Goal: Information Seeking & Learning: Check status

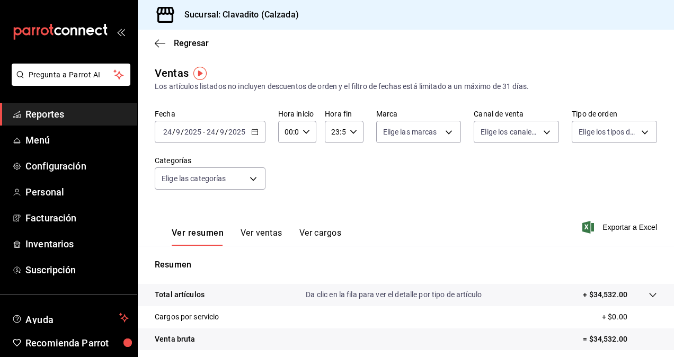
click at [256, 131] on icon "button" at bounding box center [254, 131] width 7 height 7
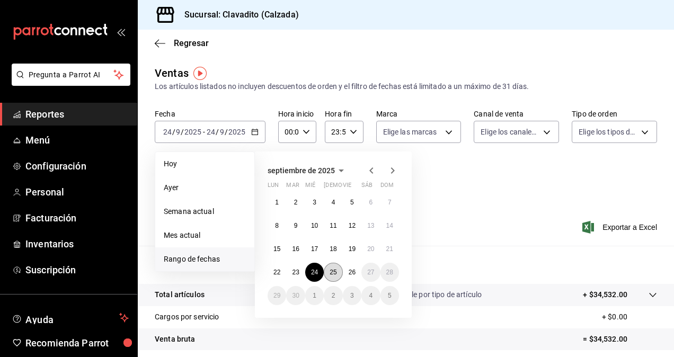
click at [333, 276] on button "25" at bounding box center [333, 272] width 19 height 19
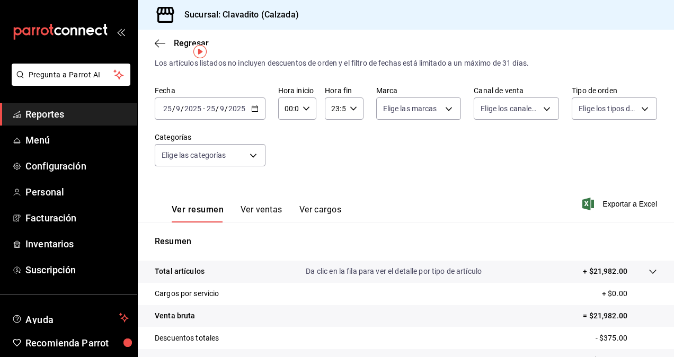
scroll to position [22, 0]
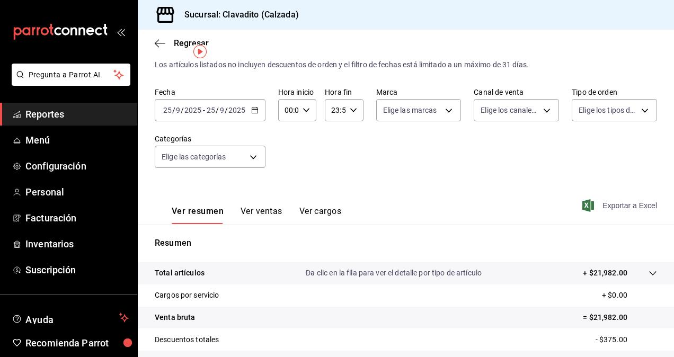
click at [614, 207] on span "Exportar a Excel" at bounding box center [620, 205] width 73 height 13
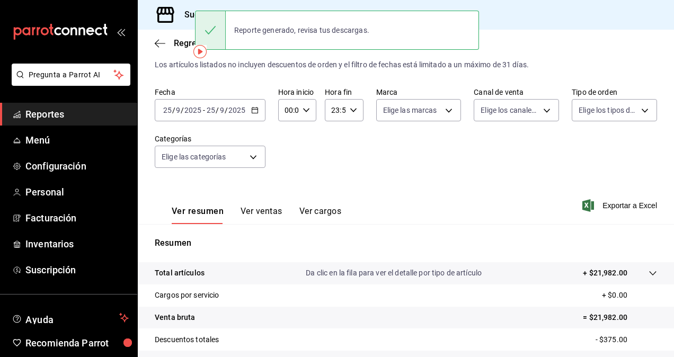
click at [72, 110] on span "Reportes" at bounding box center [76, 114] width 103 height 14
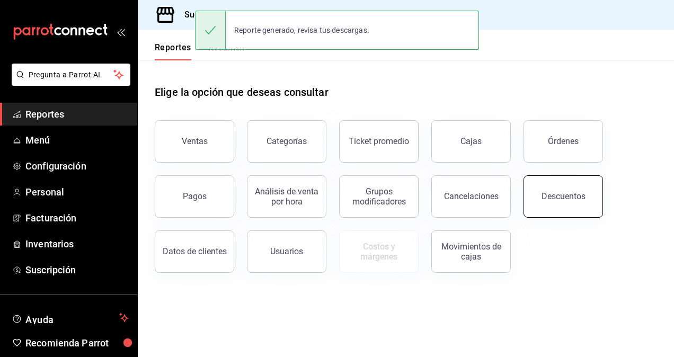
click at [587, 211] on button "Descuentos" at bounding box center [562, 196] width 79 height 42
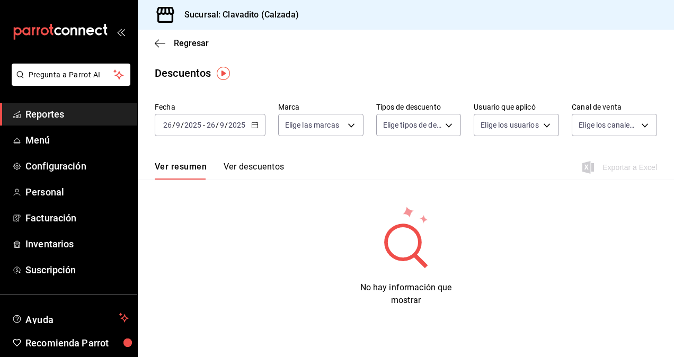
click at [253, 121] on div "[DATE] [DATE] - [DATE] [DATE]" at bounding box center [210, 125] width 111 height 22
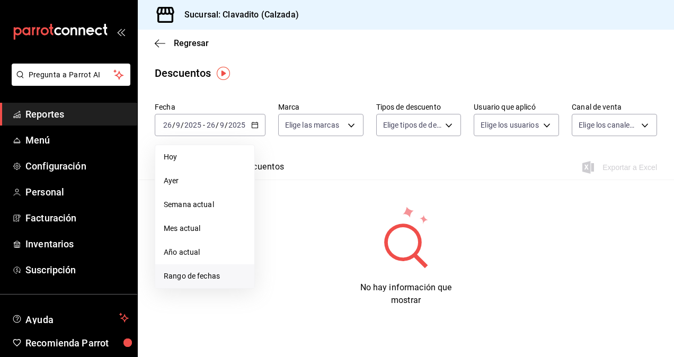
click at [179, 271] on span "Rango de fechas" at bounding box center [205, 276] width 82 height 11
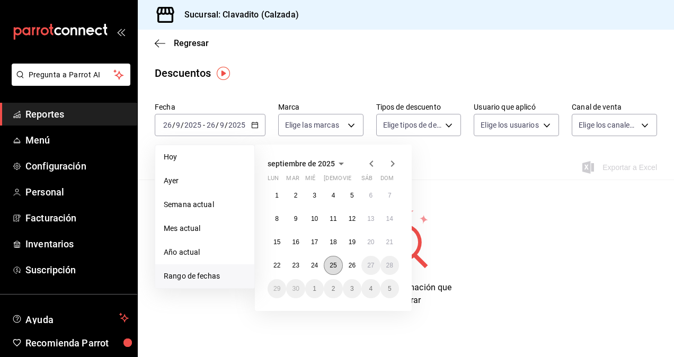
click at [336, 266] on abbr "25" at bounding box center [332, 265] width 7 height 7
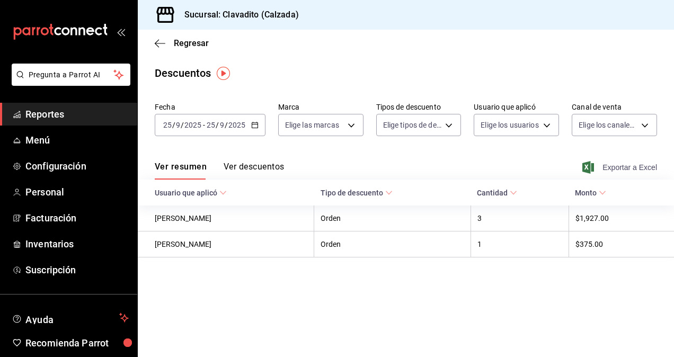
click at [622, 167] on span "Exportar a Excel" at bounding box center [620, 167] width 73 height 13
click at [248, 136] on div "[DATE] [DATE] - [DATE] [DATE]" at bounding box center [210, 125] width 111 height 22
click at [88, 115] on span "Reportes" at bounding box center [76, 114] width 103 height 14
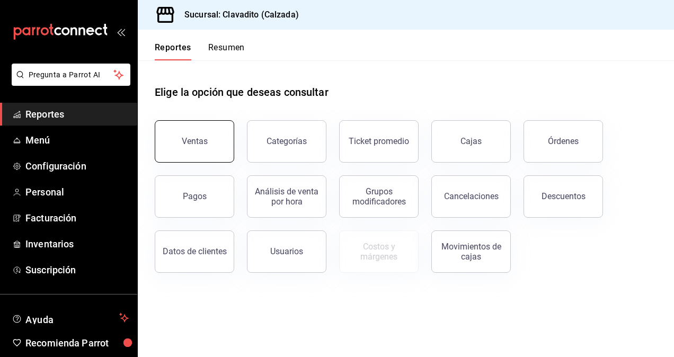
click at [158, 134] on div "Ventas" at bounding box center [188, 134] width 92 height 55
click at [180, 137] on button "Ventas" at bounding box center [194, 141] width 79 height 42
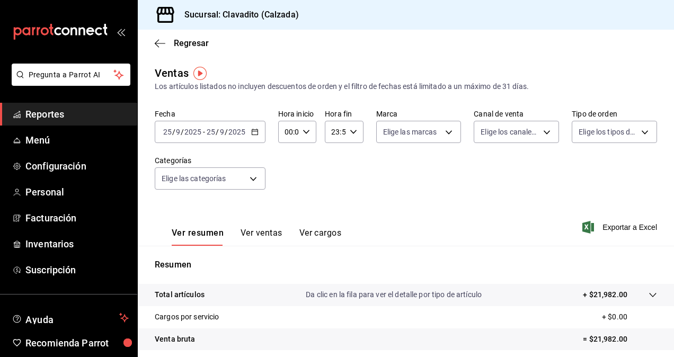
click at [258, 134] on div "[DATE] [DATE] - [DATE] [DATE]" at bounding box center [210, 132] width 111 height 22
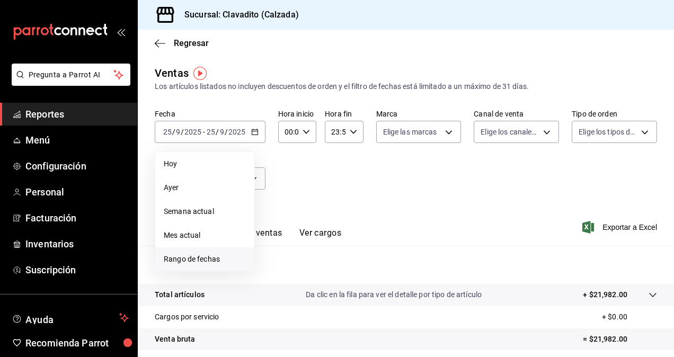
click at [187, 259] on span "Rango de fechas" at bounding box center [205, 259] width 82 height 11
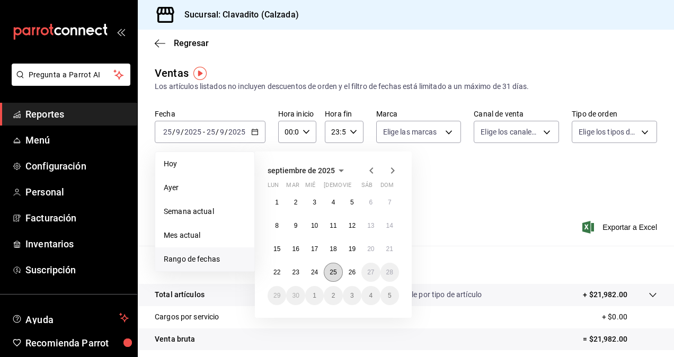
click at [326, 273] on button "25" at bounding box center [333, 272] width 19 height 19
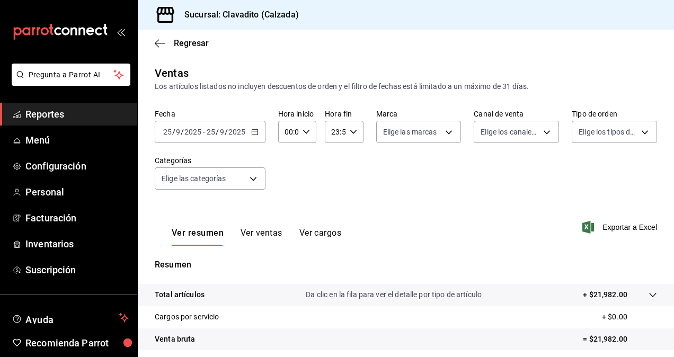
scroll to position [150, 0]
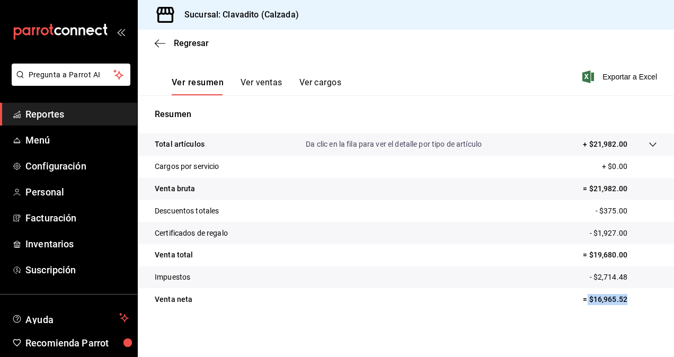
drag, startPoint x: 579, startPoint y: 300, endPoint x: 627, endPoint y: 302, distance: 47.7
click at [627, 302] on p "= $16,965.52" at bounding box center [619, 299] width 74 height 11
copy p "$16,965.52"
